Goal: Check status: Check status

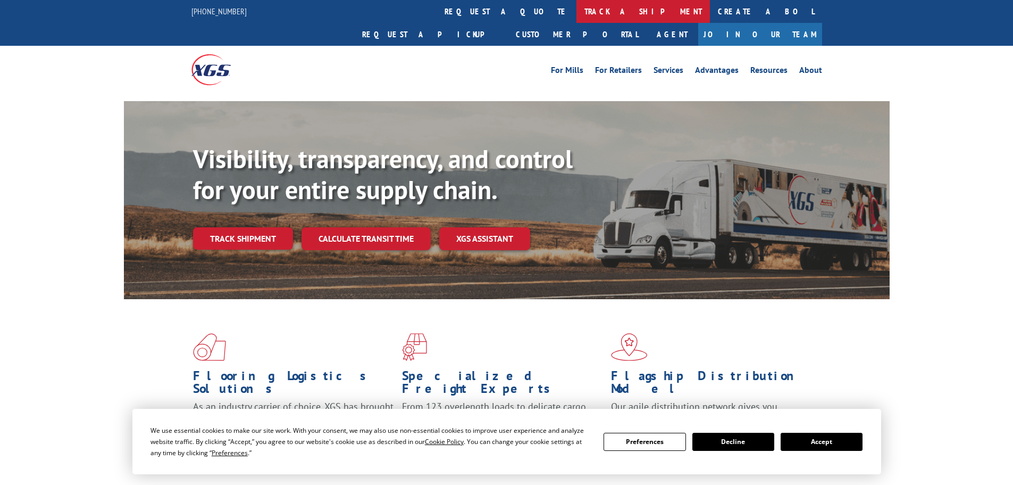
click at [577, 11] on link "track a shipment" at bounding box center [644, 11] width 134 height 23
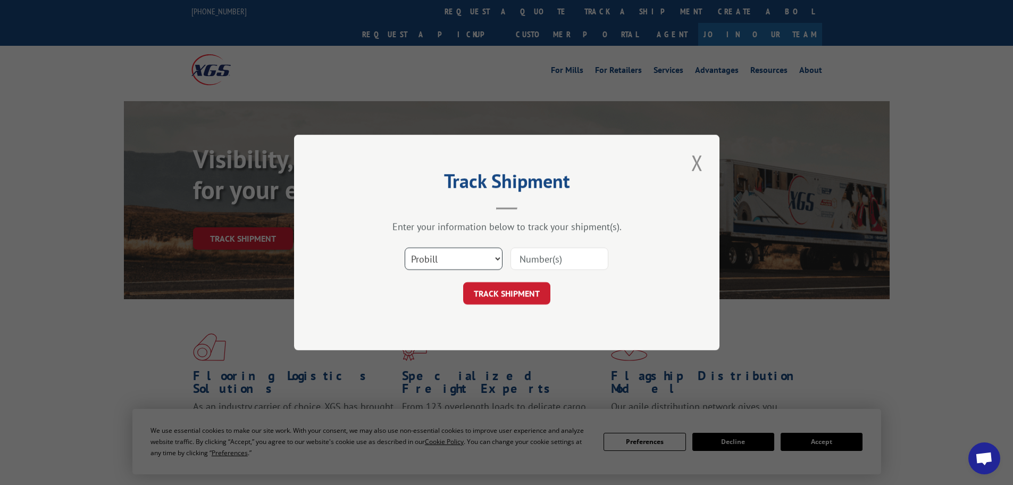
click at [471, 253] on select "Select category... Probill BOL PO" at bounding box center [454, 258] width 98 height 22
select select "bol"
click at [405, 247] on select "Select category... Probill BOL PO" at bounding box center [454, 258] width 98 height 22
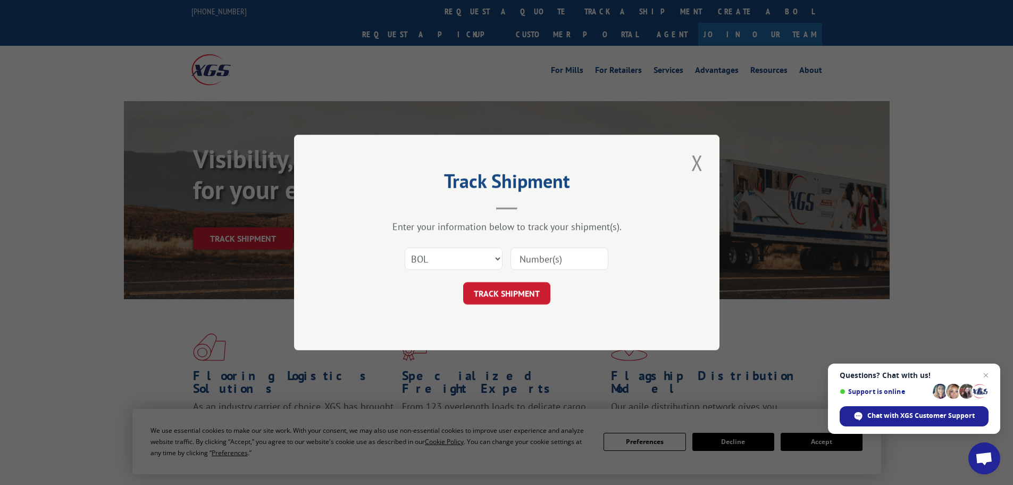
click at [539, 255] on input at bounding box center [560, 258] width 98 height 22
paste input "5963193"
type input "5963193"
click at [520, 290] on button "TRACK SHIPMENT" at bounding box center [506, 293] width 87 height 22
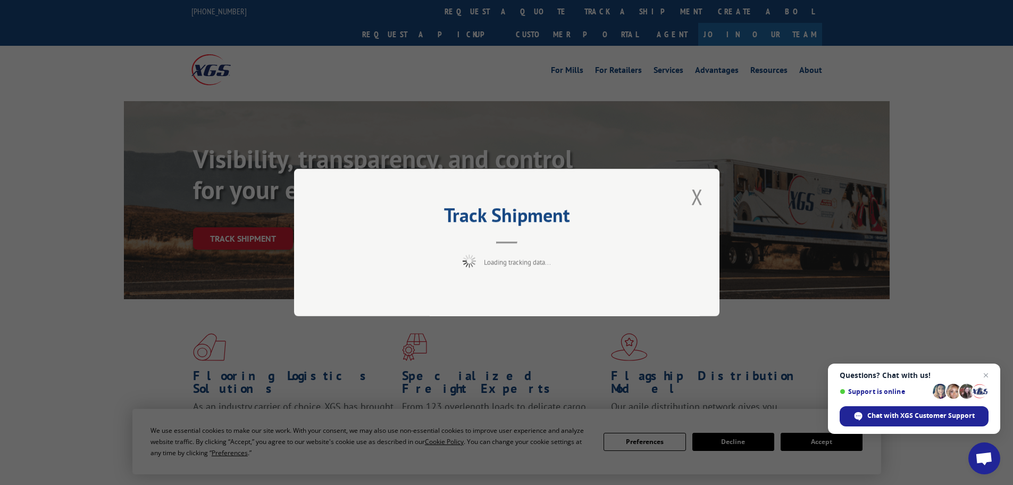
click at [986, 374] on span "Open chat" at bounding box center [986, 375] width 13 height 13
